Goal: Task Accomplishment & Management: Use online tool/utility

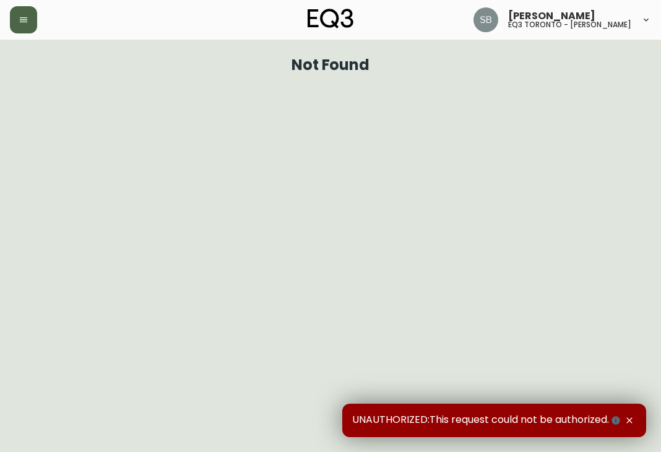
click at [27, 27] on button "button" at bounding box center [23, 19] width 27 height 27
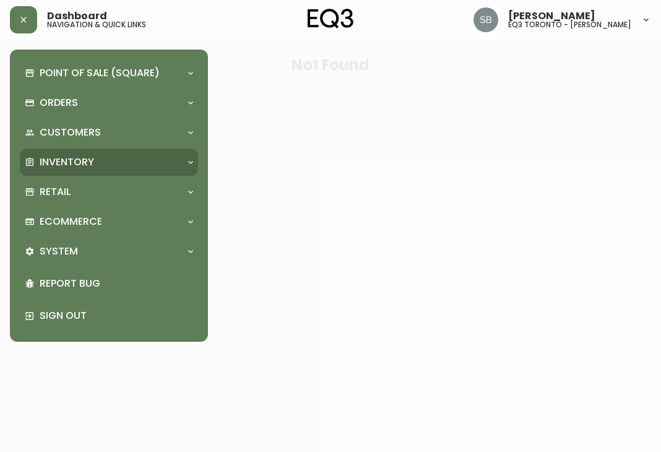
click at [60, 170] on div "Inventory" at bounding box center [109, 162] width 178 height 27
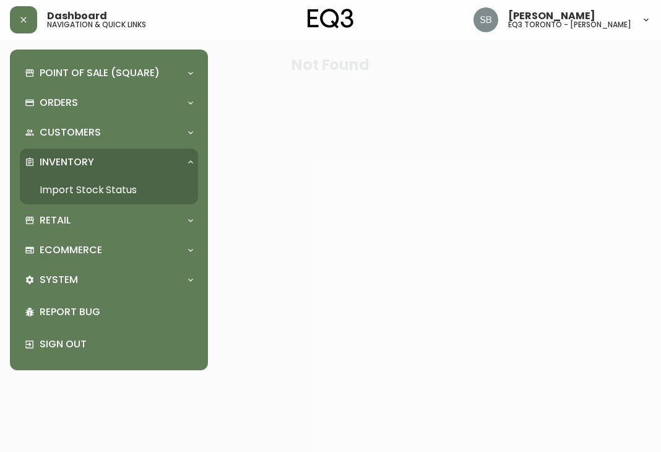
click at [68, 186] on link "Import Stock Status" at bounding box center [109, 190] width 178 height 28
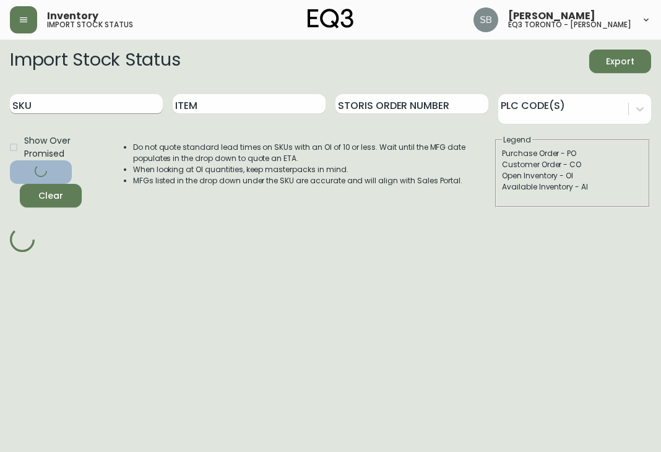
click at [124, 108] on input "SKU" at bounding box center [86, 104] width 153 height 20
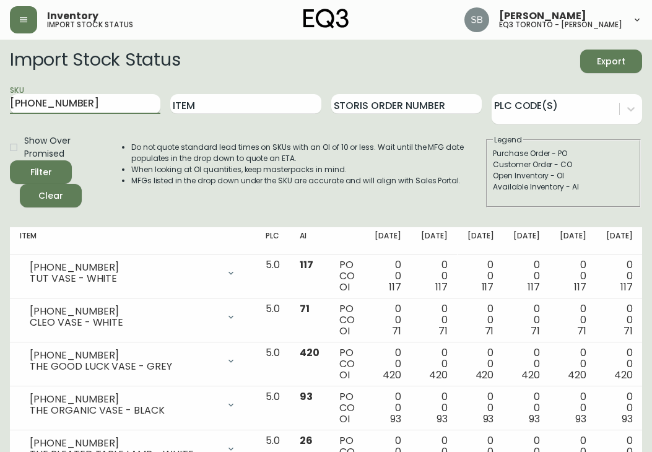
type input "[PHONE_NUMBER]"
click at [10, 160] on button "Filter" at bounding box center [41, 172] width 62 height 24
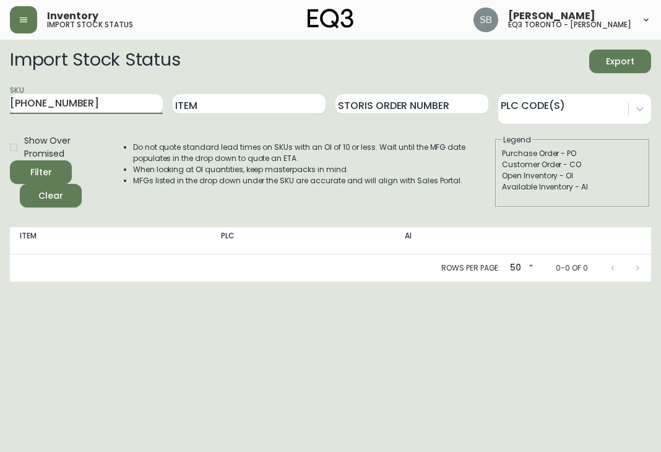
drag, startPoint x: 75, startPoint y: 103, endPoint x: -13, endPoint y: 103, distance: 87.9
click at [0, 103] on html "Inventory import stock status [PERSON_NAME] eq3 [GEOGRAPHIC_DATA] - [PERSON_NAM…" at bounding box center [330, 141] width 661 height 282
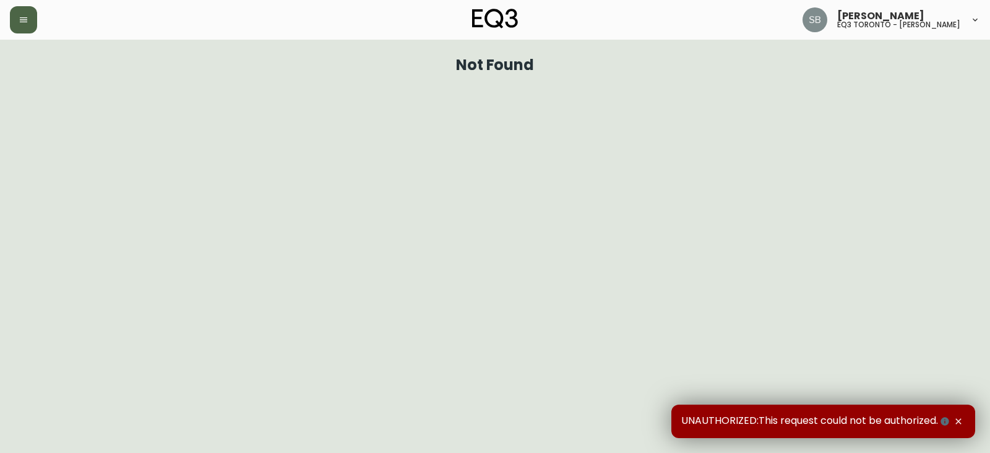
click at [29, 25] on button "button" at bounding box center [23, 19] width 27 height 27
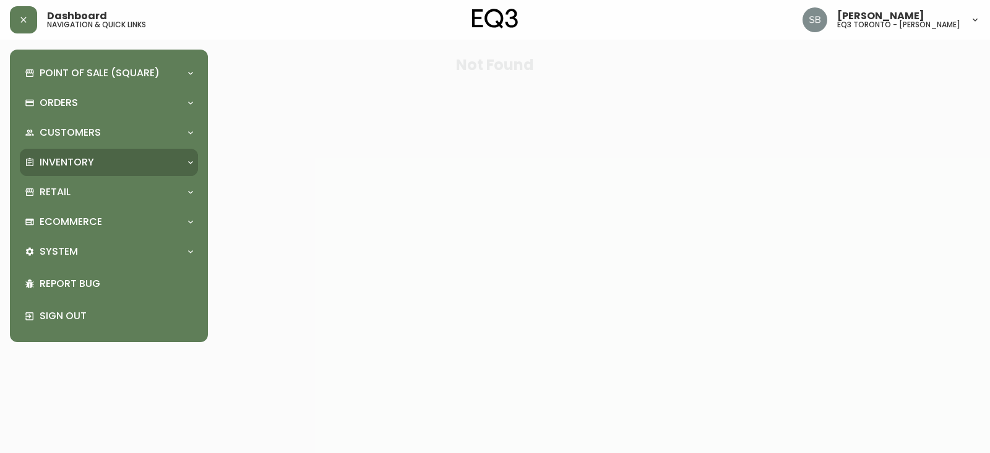
click at [59, 167] on p "Inventory" at bounding box center [67, 162] width 54 height 14
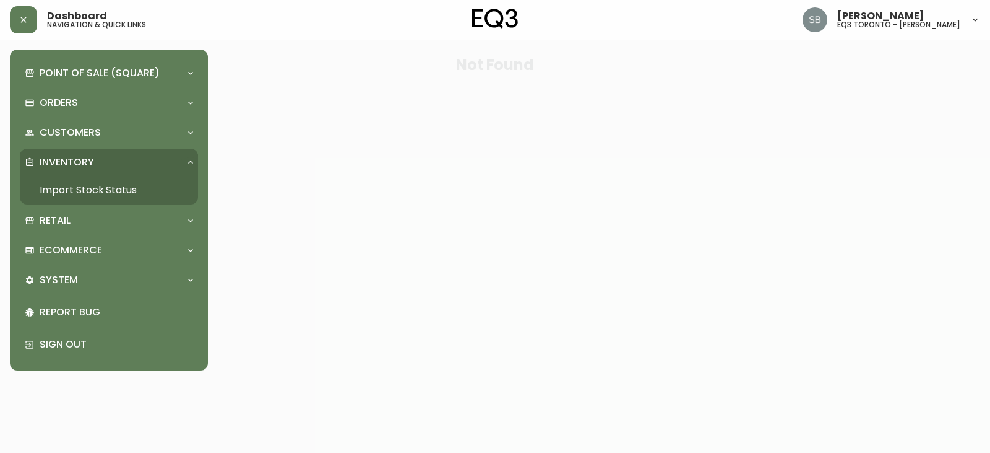
click at [65, 189] on link "Import Stock Status" at bounding box center [109, 190] width 178 height 28
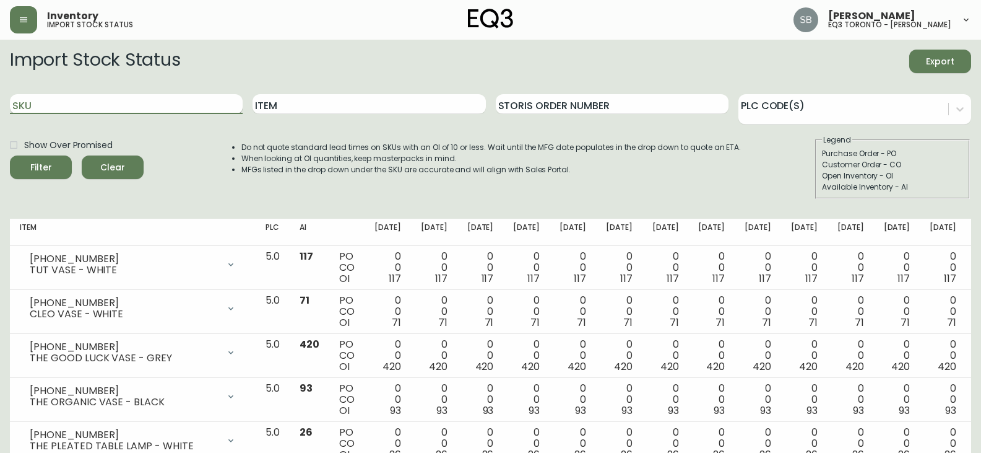
click at [136, 106] on input "SKU" at bounding box center [126, 104] width 233 height 20
paste input "Hi, Thanks for stopping by the store - it was lovely to meet you both! Please f…"
type input "Hi, Thanks for stopping by the store - it was lovely to meet you both! Please f…"
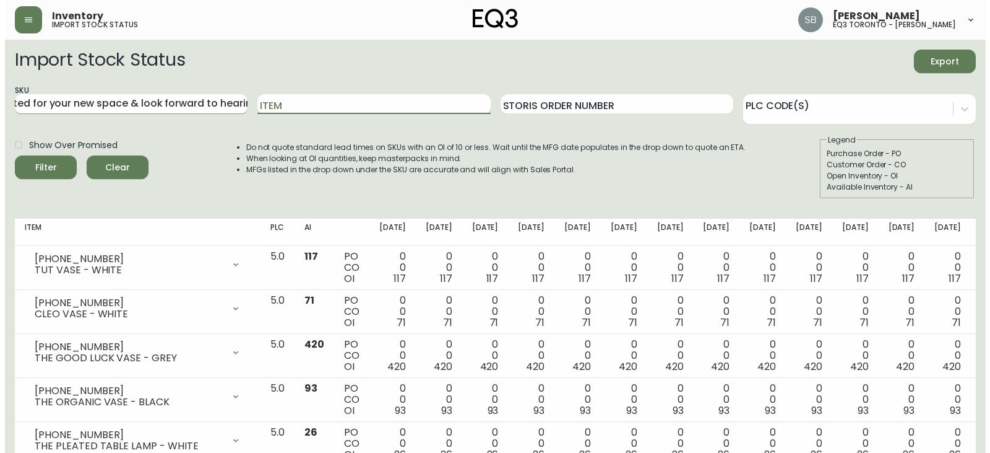
scroll to position [0, 0]
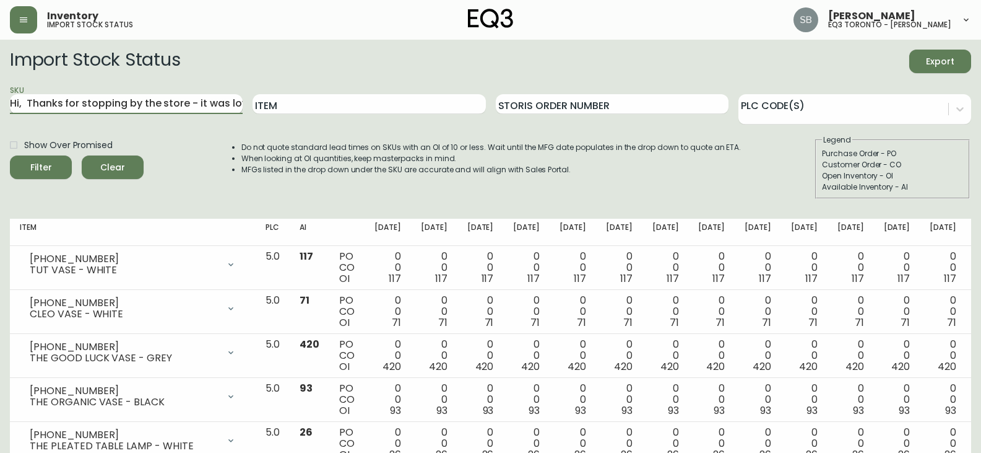
click at [133, 103] on input "Hi, Thanks for stopping by the store - it was lovely to meet you both! Please f…" at bounding box center [126, 104] width 233 height 20
paste input "3020-760-16"
type input "3020-760-16"
click at [10, 155] on button "Filter" at bounding box center [41, 167] width 62 height 24
